Goal: Understand process/instructions: Learn how to perform a task or action

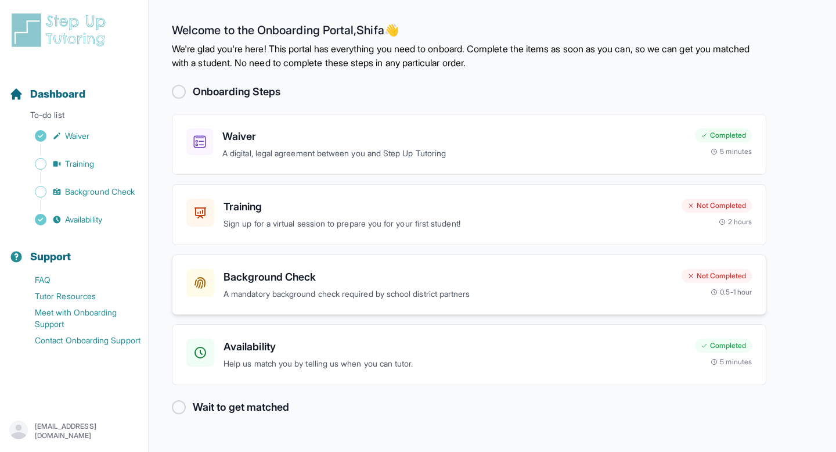
click at [283, 269] on h3 "Background Check" at bounding box center [447, 277] width 449 height 16
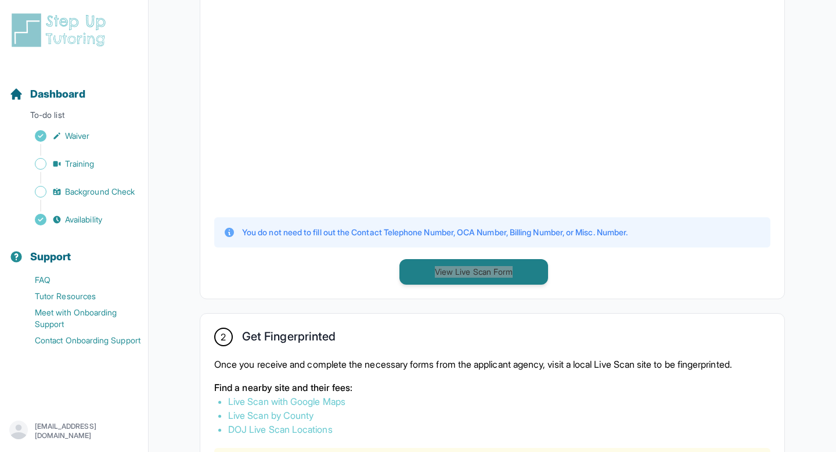
scroll to position [421, 0]
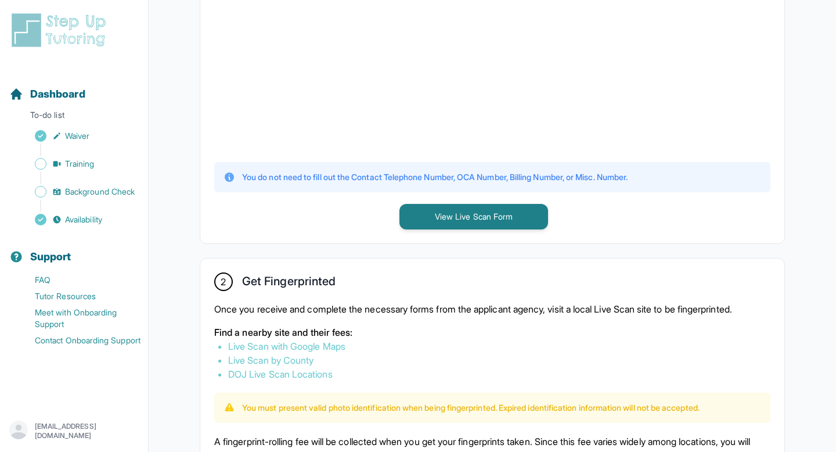
click at [638, 232] on div "1 Print and Fill Out Form Click on the button below to view the Live Scan form.…" at bounding box center [492, 29] width 584 height 428
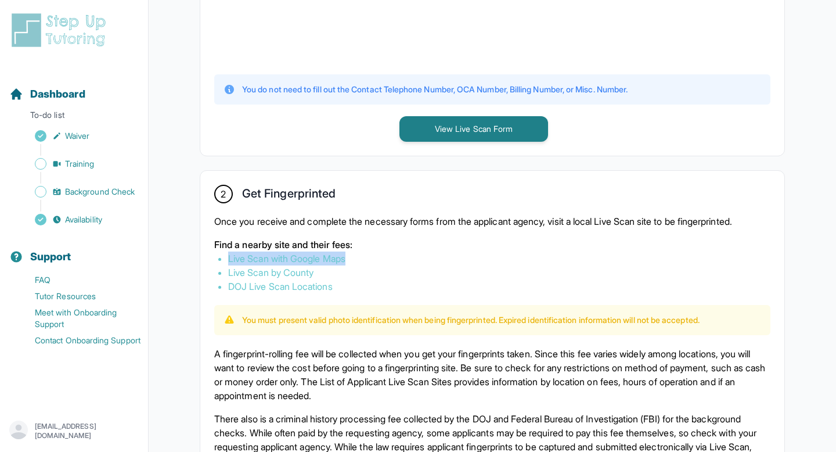
scroll to position [607, 0]
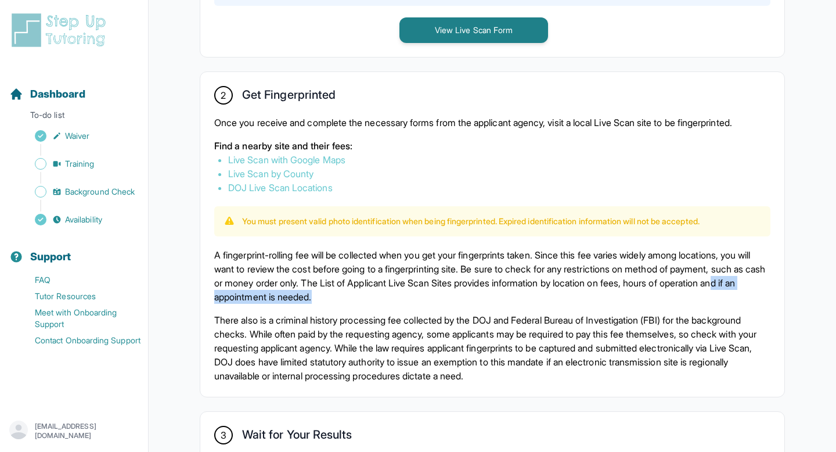
drag, startPoint x: 517, startPoint y: 290, endPoint x: 309, endPoint y: 291, distance: 208.4
click at [309, 291] on p "A fingerprint-rolling fee will be collected when you get your fingerprints take…" at bounding box center [492, 276] width 556 height 56
click at [251, 266] on p "A fingerprint-rolling fee will be collected when you get your fingerprints take…" at bounding box center [492, 276] width 556 height 56
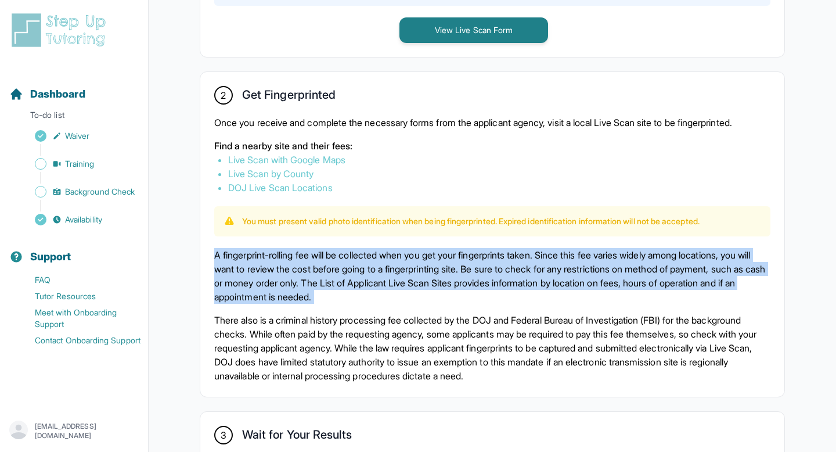
click at [251, 266] on p "A fingerprint-rolling fee will be collected when you get your fingerprints take…" at bounding box center [492, 276] width 556 height 56
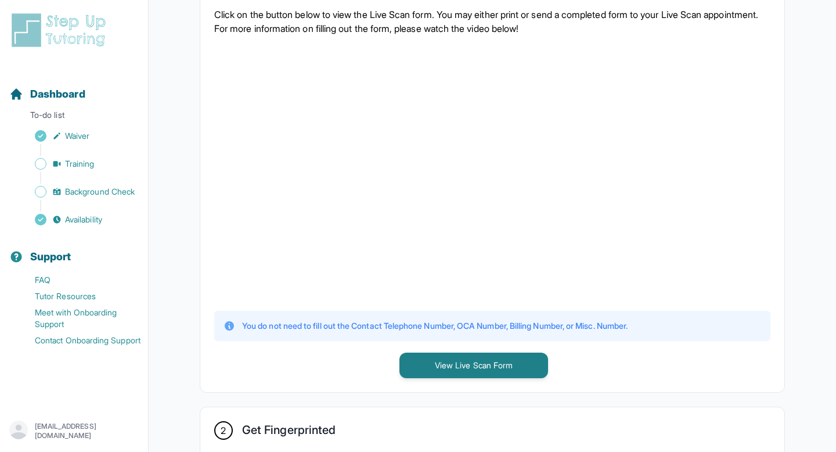
scroll to position [245, 0]
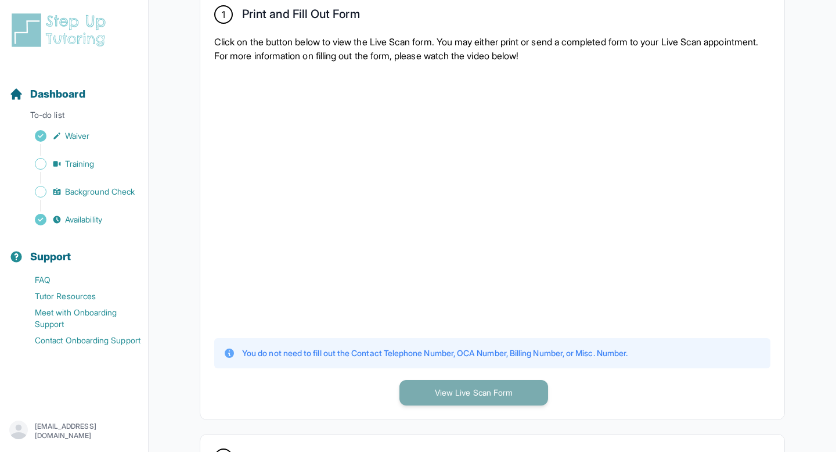
click at [471, 403] on button "View Live Scan Form" at bounding box center [473, 393] width 149 height 26
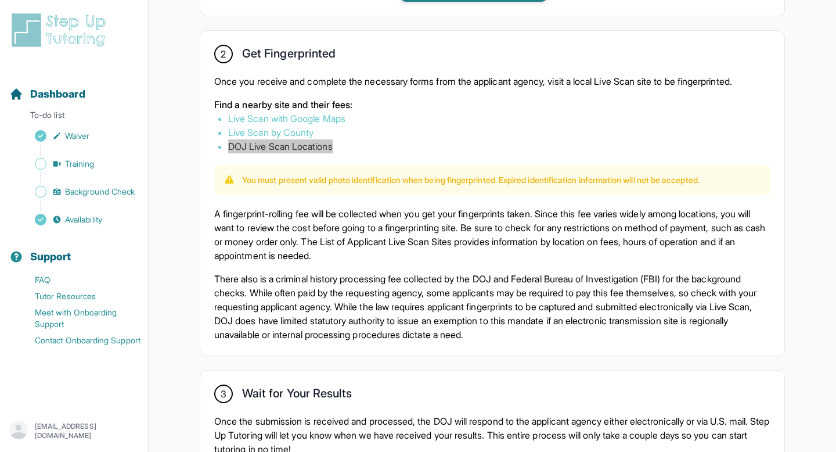
scroll to position [717, 0]
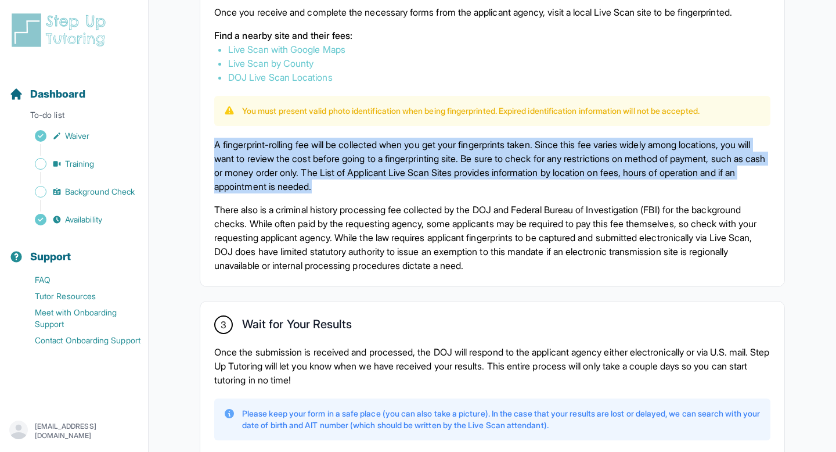
drag, startPoint x: 452, startPoint y: 182, endPoint x: 215, endPoint y: 145, distance: 239.8
click at [215, 145] on p "A fingerprint-rolling fee will be collected when you get your fingerprints take…" at bounding box center [492, 166] width 556 height 56
copy p "A fingerprint-rolling fee will be collected when you get your fingerprints take…"
click at [338, 221] on p "There also is a criminal history processing fee collected by the DOJ and Federa…" at bounding box center [492, 238] width 556 height 70
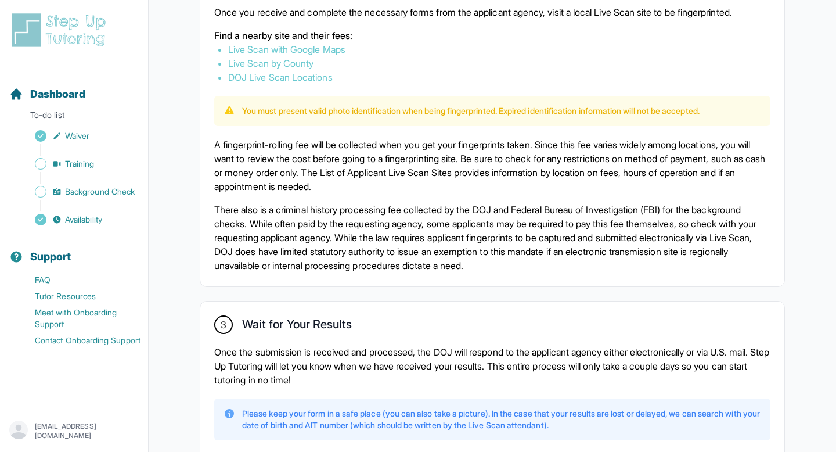
click at [338, 221] on p "There also is a criminal history processing fee collected by the DOJ and Federa…" at bounding box center [492, 238] width 556 height 70
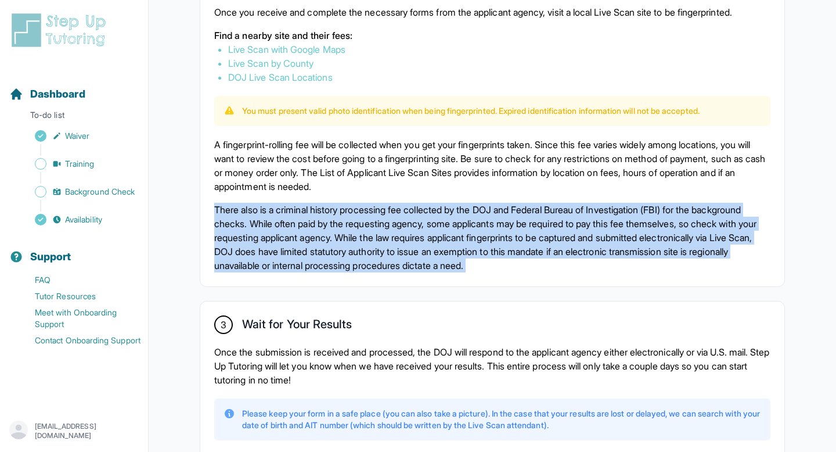
click at [338, 221] on p "There also is a criminal history processing fee collected by the DOJ and Federa…" at bounding box center [492, 238] width 556 height 70
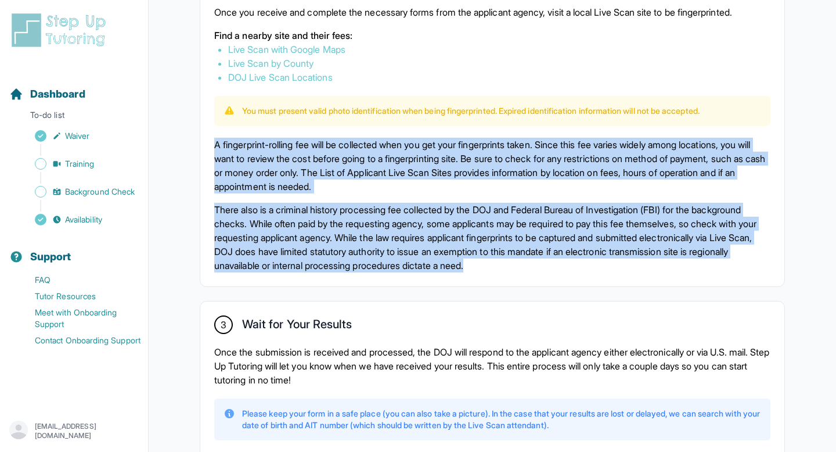
drag, startPoint x: 625, startPoint y: 265, endPoint x: 200, endPoint y: 146, distance: 441.6
click at [200, 146] on div "2 Get Fingerprinted Once you receive and complete the necessary forms from the …" at bounding box center [492, 124] width 585 height 326
copy div "A fingerprint-rolling fee will be collected when you get your fingerprints take…"
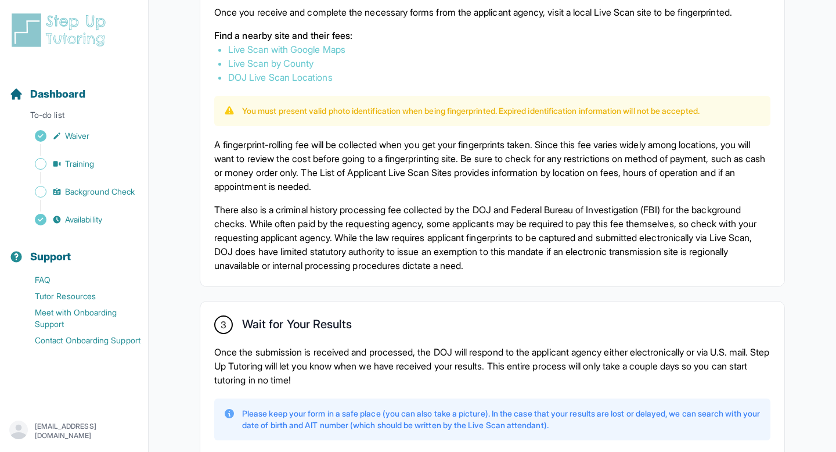
click at [310, 208] on p "There also is a criminal history processing fee collected by the DOJ and Federa…" at bounding box center [492, 238] width 556 height 70
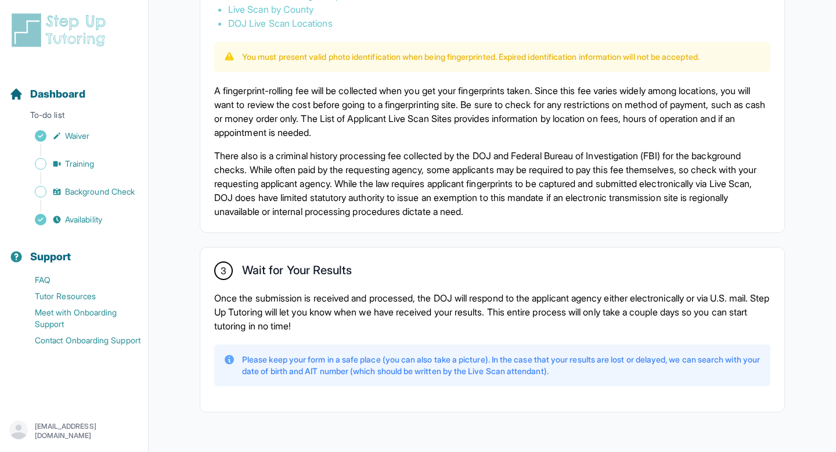
scroll to position [766, 0]
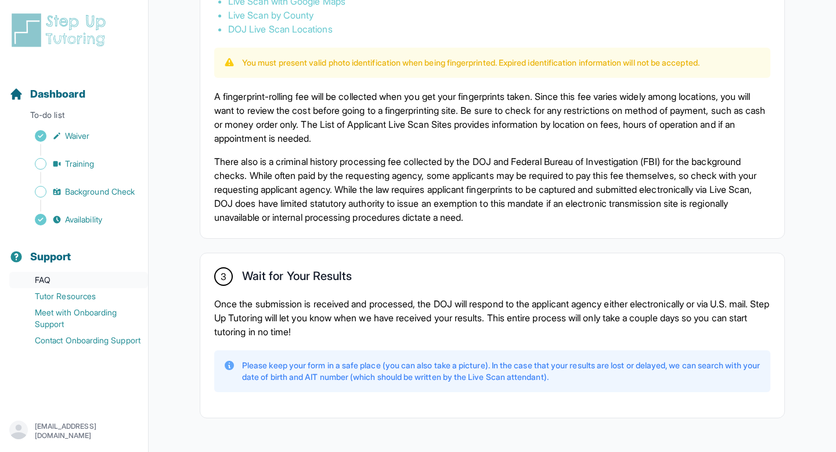
click at [47, 280] on link "FAQ" at bounding box center [78, 280] width 139 height 16
